Goal: Information Seeking & Learning: Learn about a topic

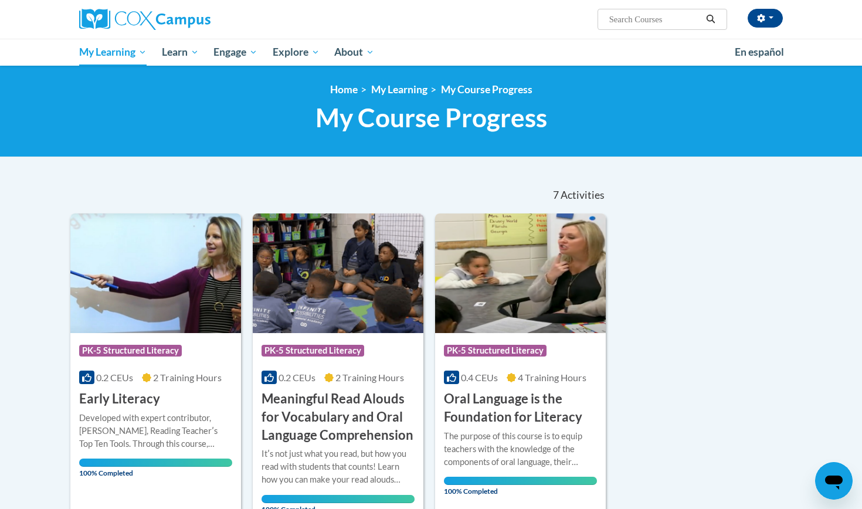
click at [628, 22] on input "Search..." at bounding box center [655, 19] width 94 height 14
type input "teaching writing to"
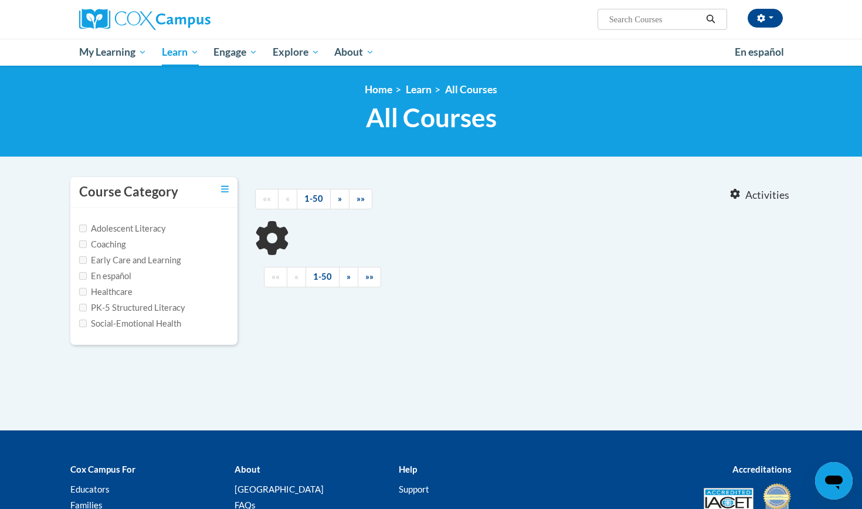
type input "teaching writing to"
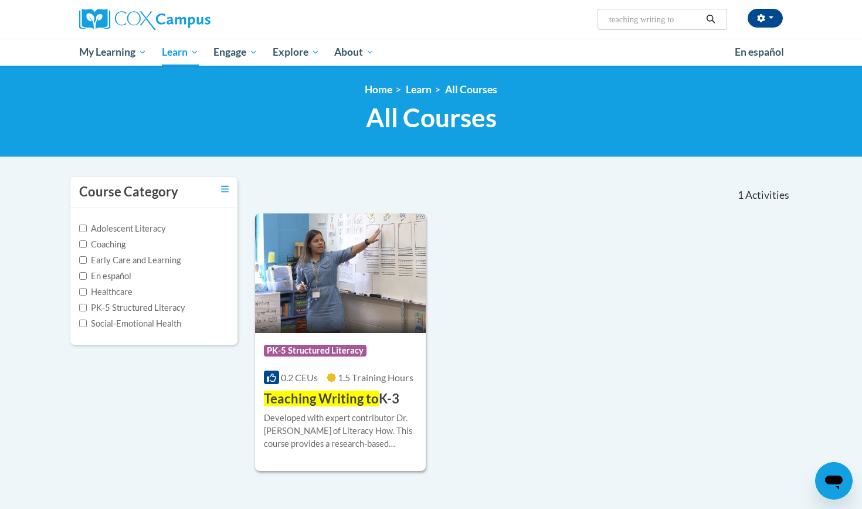
click at [319, 397] on span "Teaching Writing to" at bounding box center [321, 399] width 115 height 16
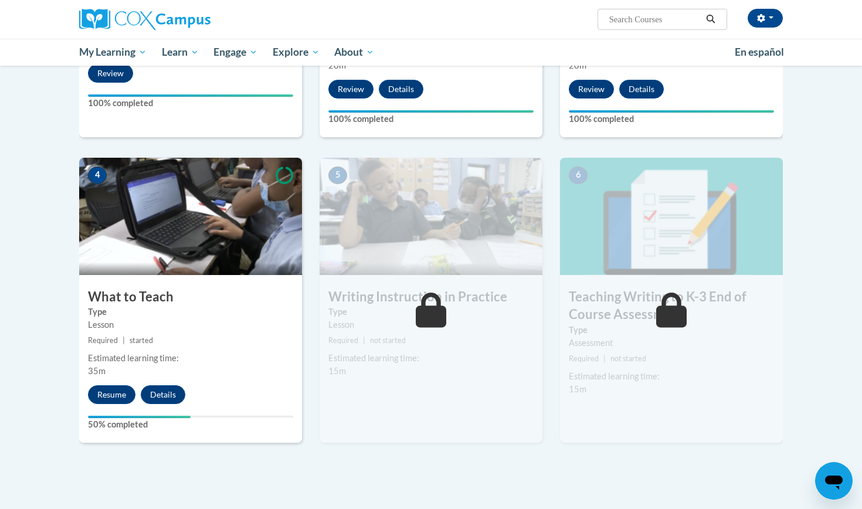
scroll to position [477, 0]
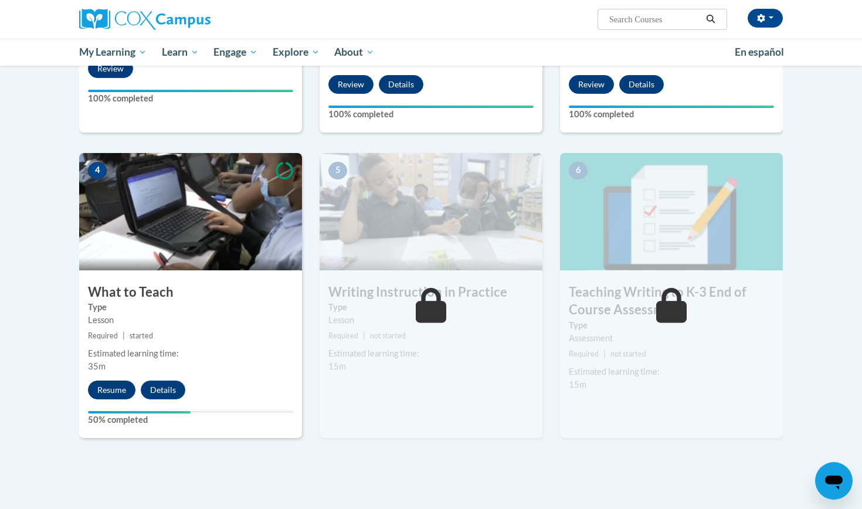
click at [110, 385] on button "Resume" at bounding box center [112, 390] width 48 height 19
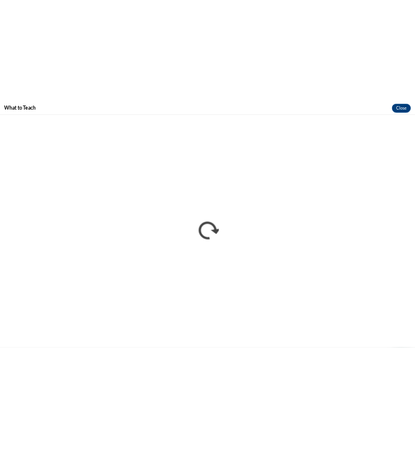
scroll to position [0, 0]
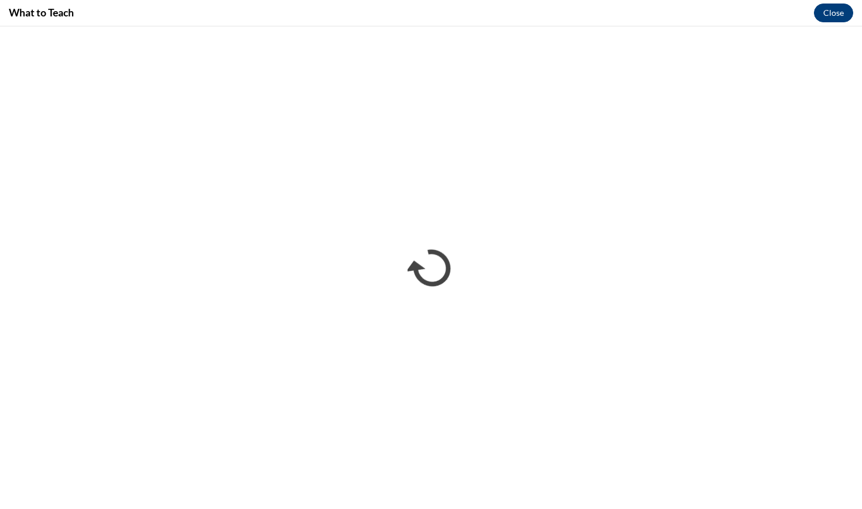
click at [836, 10] on button "Close" at bounding box center [833, 13] width 39 height 19
